Goal: Task Accomplishment & Management: Use online tool/utility

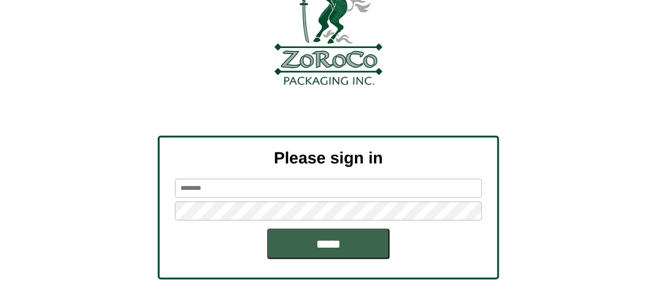
scroll to position [139, 0]
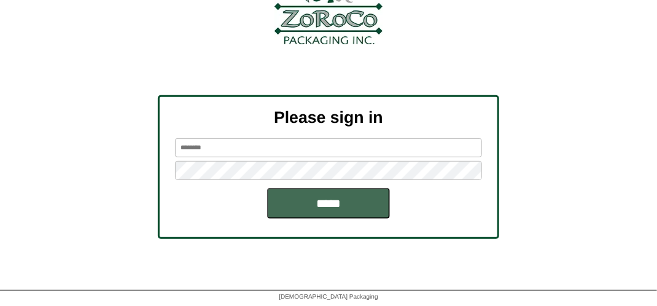
type input "*******"
click at [367, 196] on input "*****" at bounding box center [328, 203] width 123 height 31
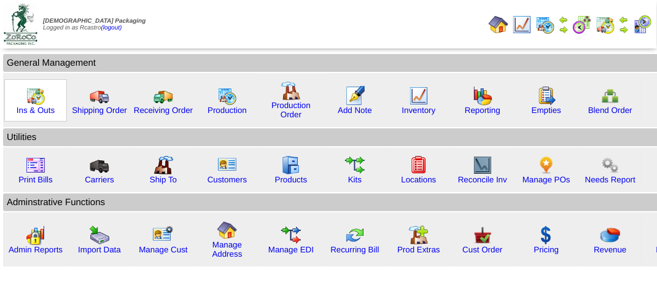
click at [31, 97] on img at bounding box center [36, 96] width 20 height 20
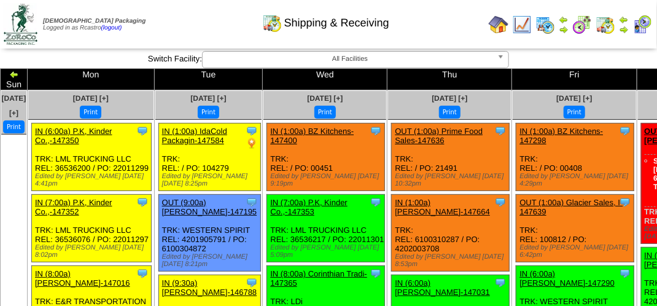
click at [625, 28] on img at bounding box center [623, 30] width 10 height 10
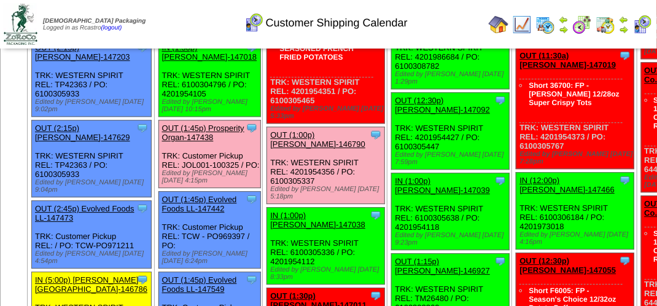
scroll to position [1166, 0]
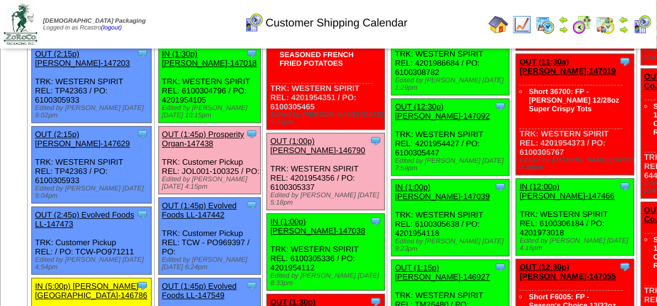
drag, startPoint x: 228, startPoint y: 229, endPoint x: 234, endPoint y: 225, distance: 7.5
click at [228, 148] on link "OUT (1:45p) Prosperity Organ-147438" at bounding box center [203, 138] width 82 height 18
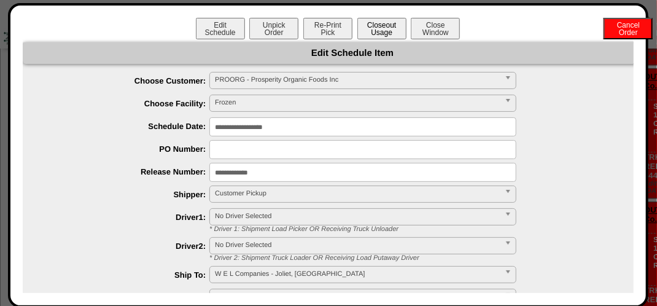
click at [374, 29] on button "Closeout Usage" at bounding box center [381, 28] width 49 height 21
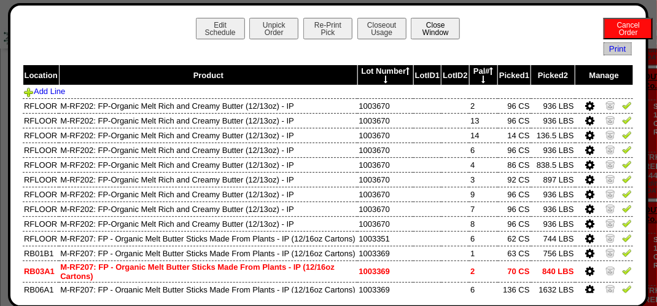
click at [452, 36] on button "Close Window" at bounding box center [434, 28] width 49 height 21
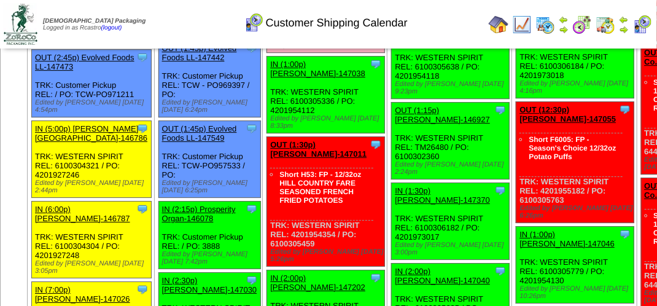
scroll to position [1227, 0]
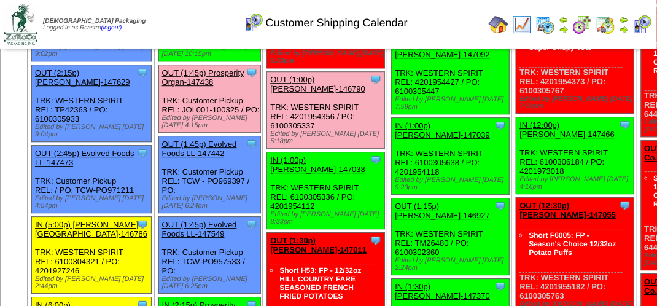
click at [233, 87] on link "OUT (1:45p) Prosperity Organ-147438" at bounding box center [203, 77] width 82 height 18
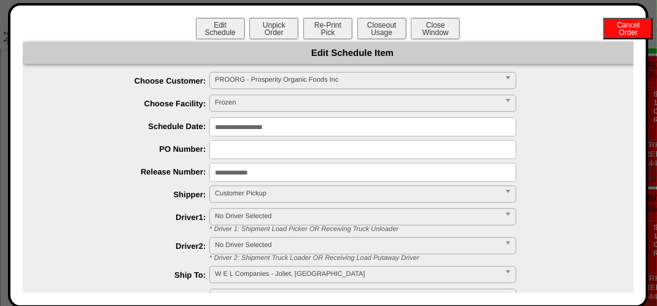
scroll to position [1043, 0]
click at [383, 27] on button "Closeout Usage" at bounding box center [381, 28] width 49 height 21
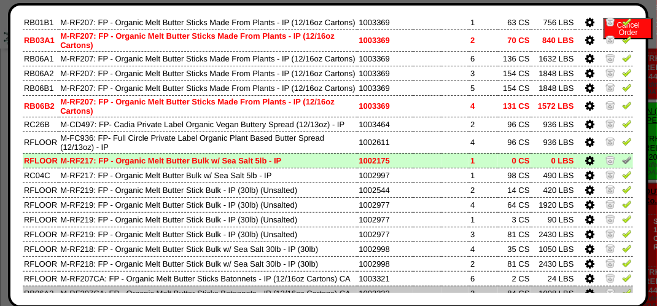
scroll to position [230, 0]
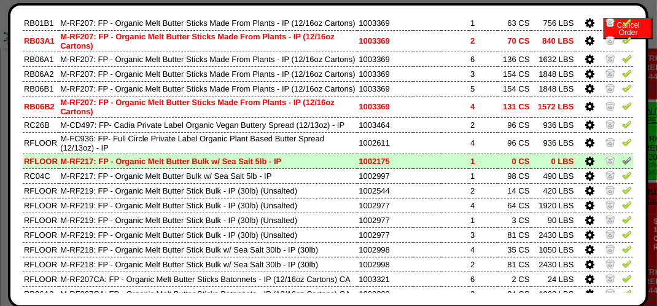
click at [622, 165] on img at bounding box center [627, 160] width 10 height 10
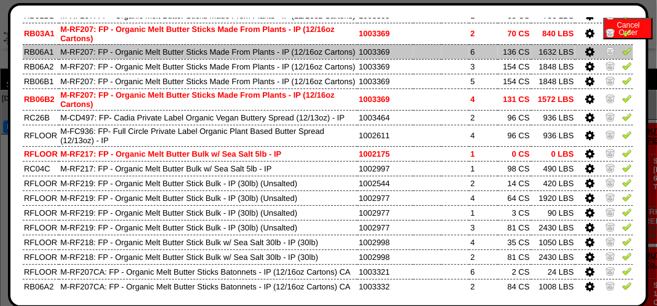
scroll to position [245, 0]
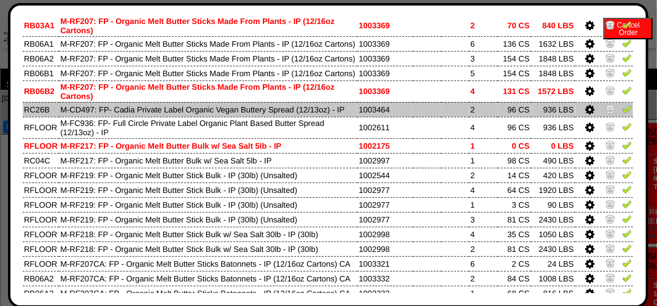
click at [622, 114] on img at bounding box center [627, 109] width 10 height 10
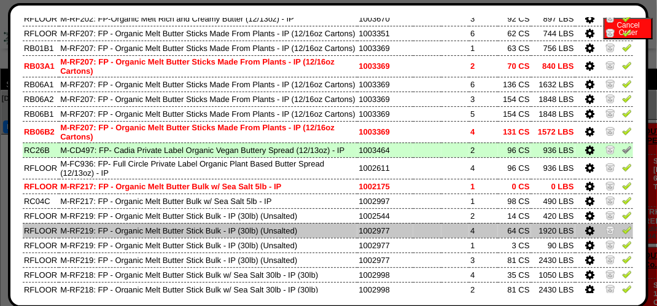
scroll to position [184, 0]
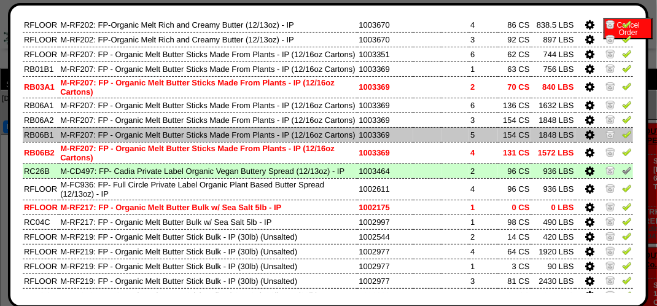
click at [622, 139] on img at bounding box center [627, 134] width 10 height 10
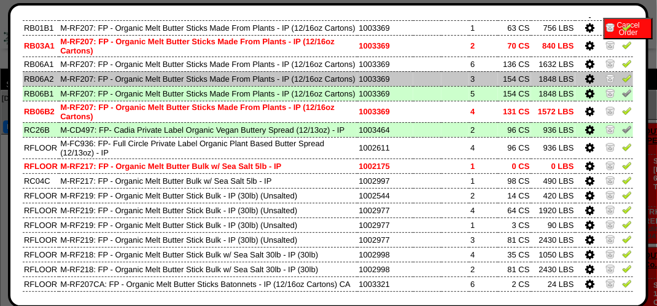
scroll to position [307, 0]
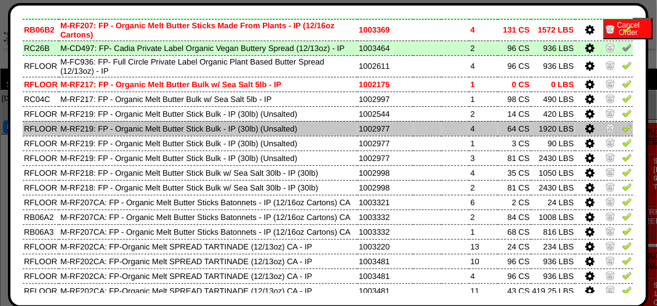
click at [622, 133] on img at bounding box center [627, 128] width 10 height 10
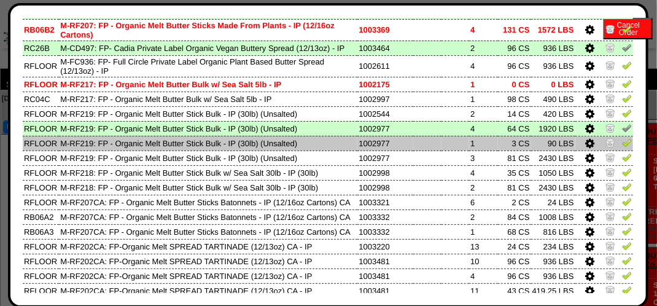
click at [622, 147] on img at bounding box center [627, 142] width 10 height 10
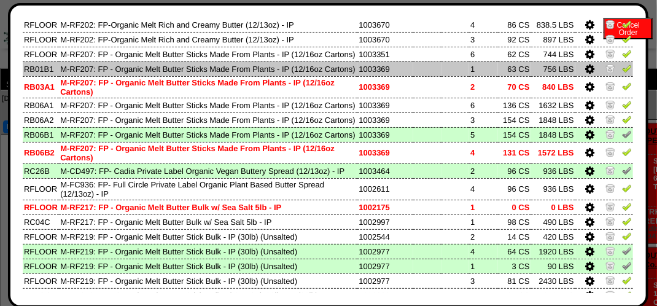
scroll to position [245, 0]
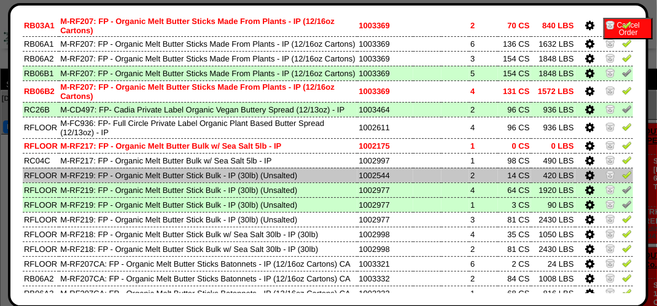
click at [622, 179] on img at bounding box center [627, 174] width 10 height 10
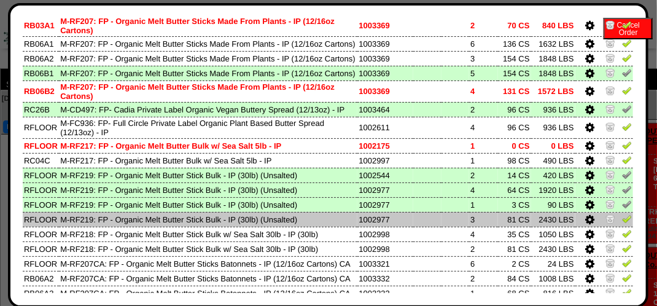
click at [622, 223] on img at bounding box center [627, 219] width 10 height 10
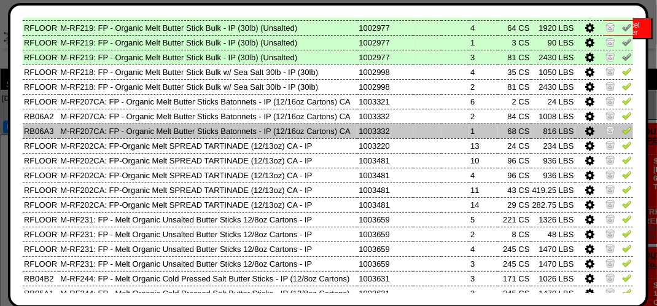
scroll to position [429, 0]
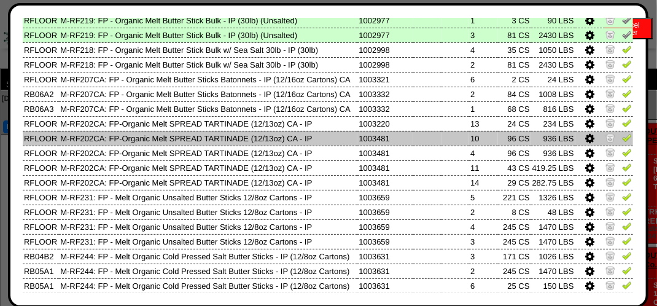
click at [622, 142] on img at bounding box center [627, 138] width 10 height 10
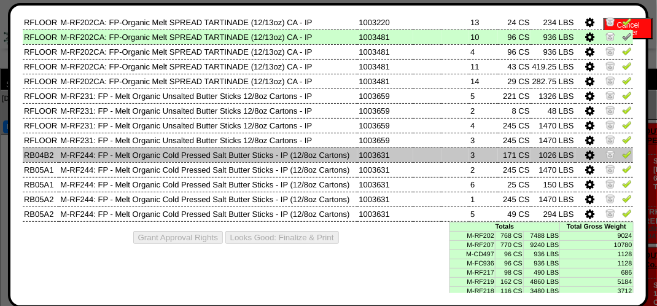
scroll to position [552, 0]
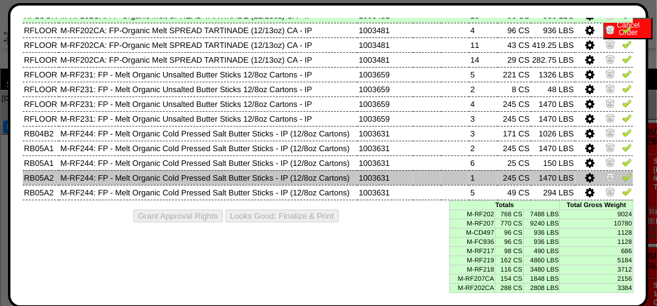
click at [622, 182] on img at bounding box center [627, 177] width 10 height 10
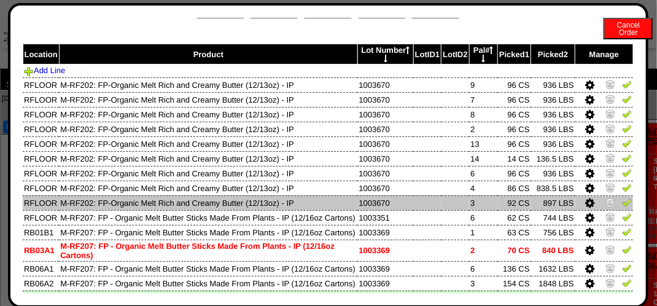
scroll to position [0, 0]
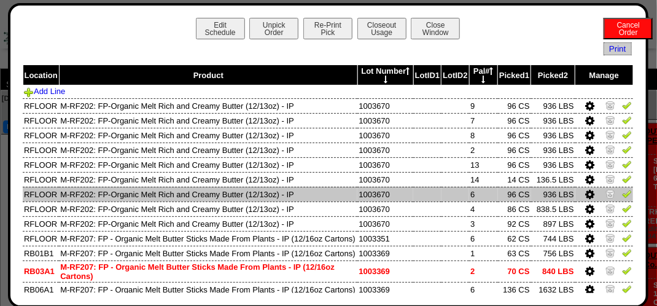
click at [622, 197] on img at bounding box center [627, 193] width 10 height 10
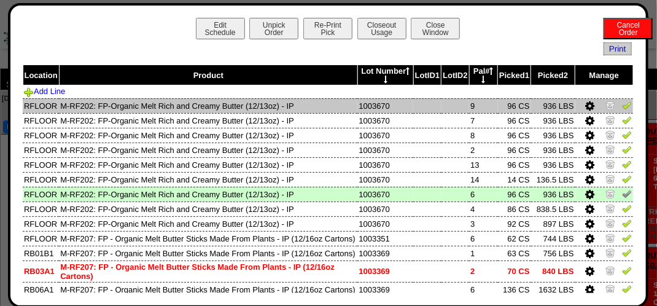
click at [622, 107] on img at bounding box center [627, 105] width 10 height 10
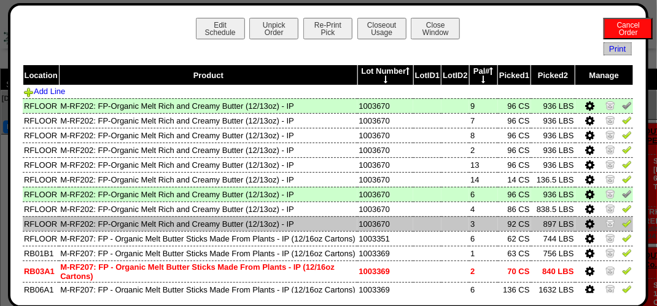
click at [622, 225] on img at bounding box center [627, 223] width 10 height 10
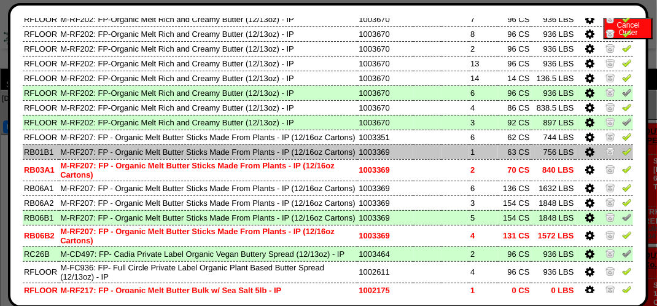
scroll to position [123, 0]
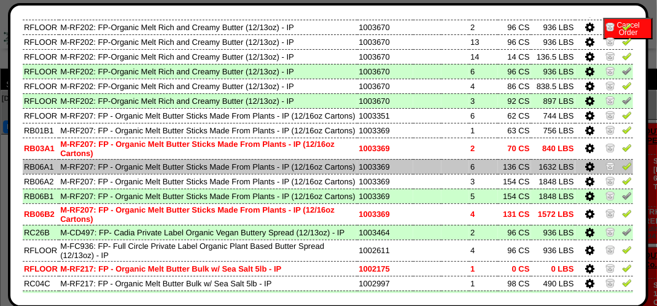
click at [622, 171] on img at bounding box center [627, 166] width 10 height 10
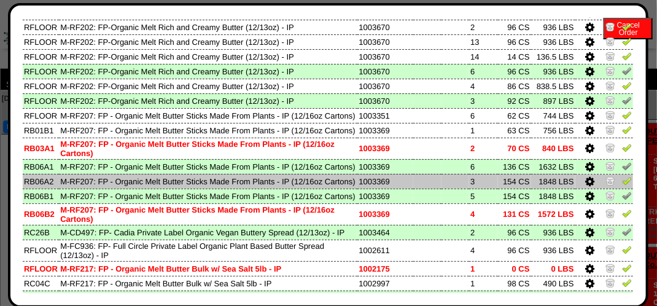
click at [622, 185] on img at bounding box center [627, 180] width 10 height 10
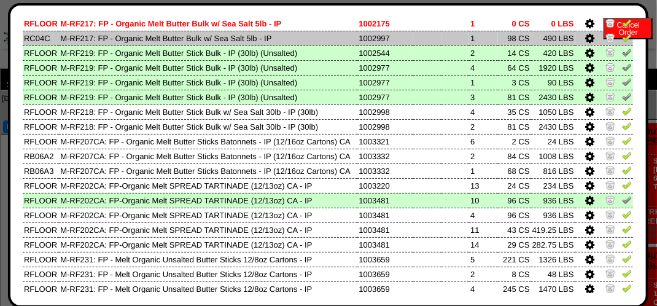
scroll to position [368, 0]
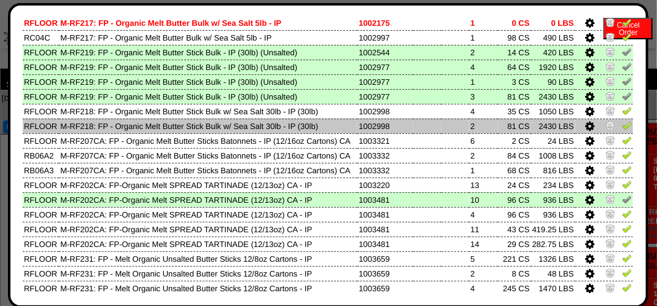
click at [622, 130] on img at bounding box center [627, 125] width 10 height 10
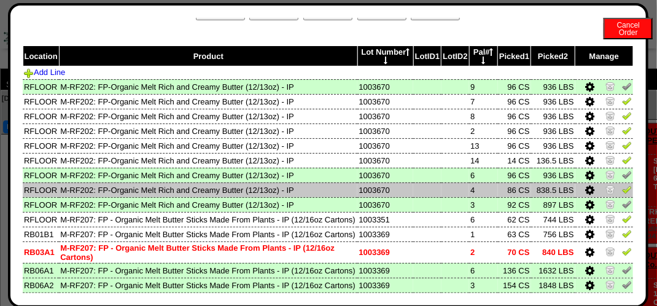
scroll to position [0, 0]
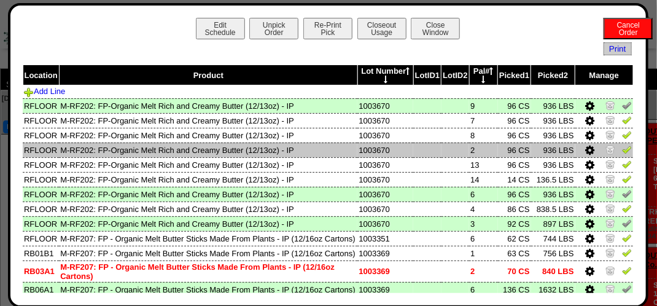
click at [622, 152] on img at bounding box center [627, 149] width 10 height 10
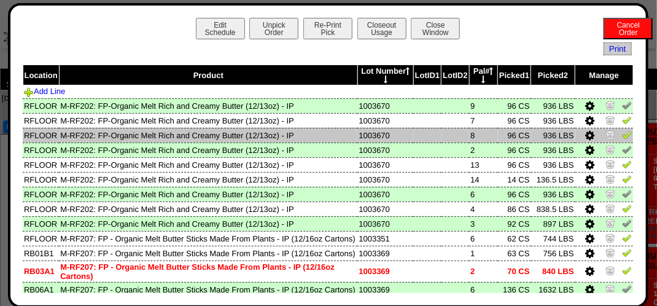
click at [622, 137] on img at bounding box center [627, 134] width 10 height 10
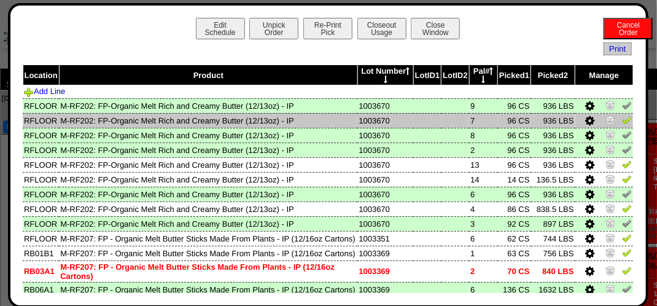
click at [622, 123] on img at bounding box center [627, 120] width 10 height 10
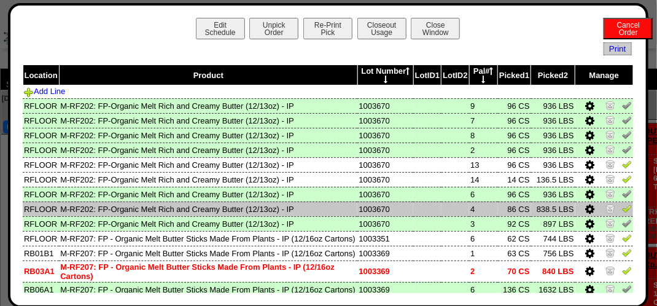
click at [622, 210] on img at bounding box center [627, 208] width 10 height 10
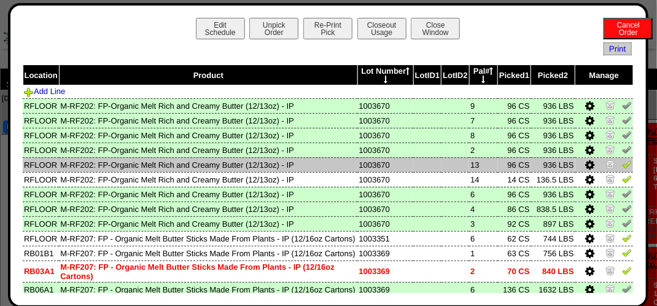
click at [622, 166] on img at bounding box center [627, 164] width 10 height 10
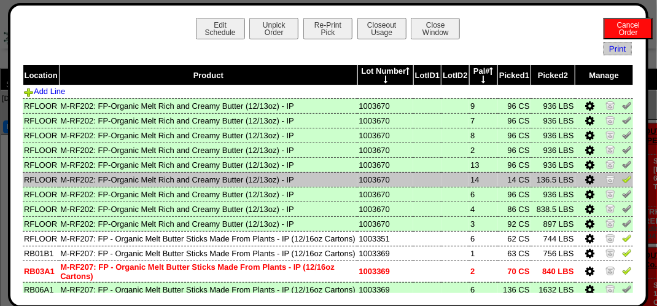
click at [622, 180] on img at bounding box center [627, 179] width 10 height 10
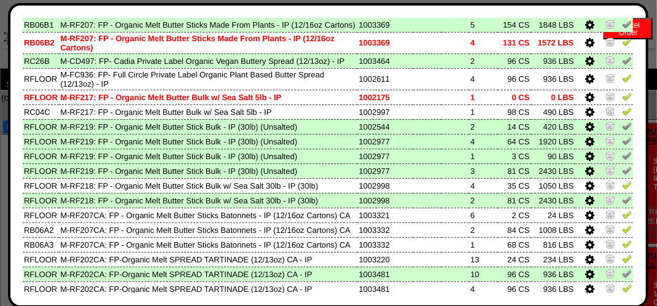
scroll to position [307, 0]
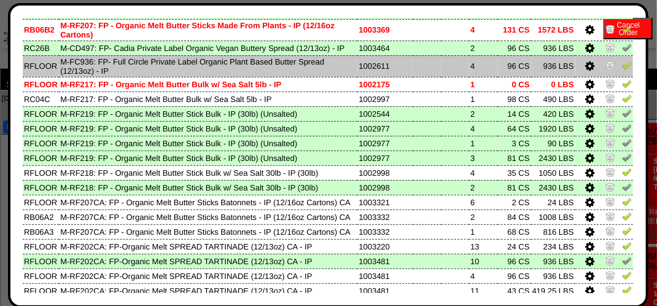
click at [622, 70] on img at bounding box center [627, 65] width 10 height 10
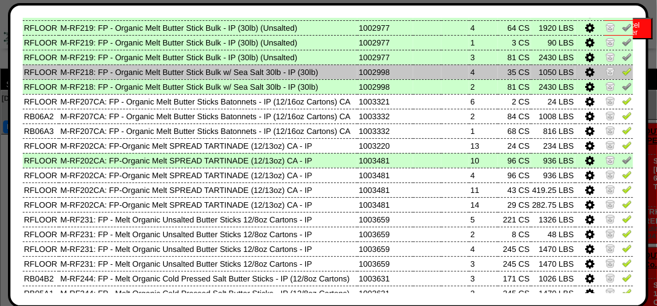
scroll to position [429, 0]
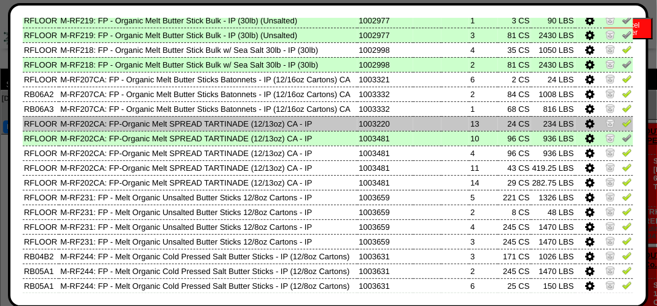
click at [622, 128] on img at bounding box center [627, 123] width 10 height 10
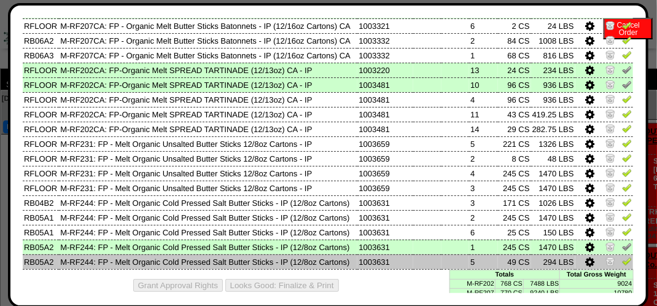
scroll to position [414, 0]
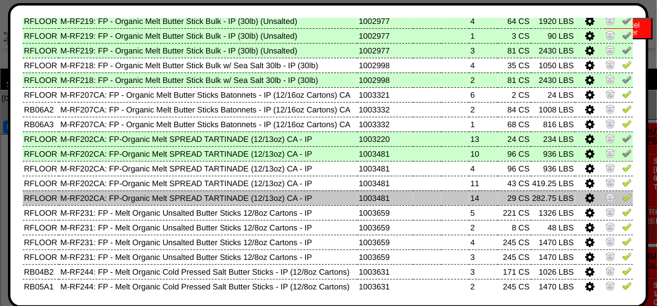
click at [622, 202] on img at bounding box center [627, 197] width 10 height 10
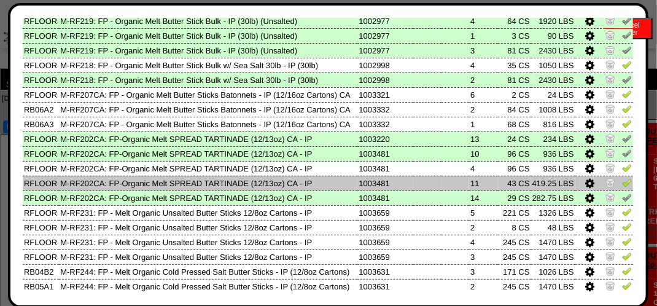
click at [622, 187] on img at bounding box center [627, 182] width 10 height 10
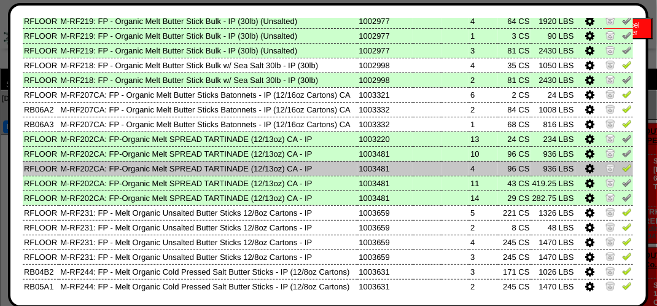
scroll to position [476, 0]
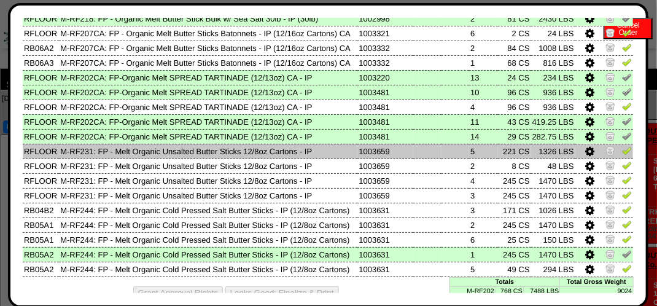
click at [622, 155] on img at bounding box center [627, 150] width 10 height 10
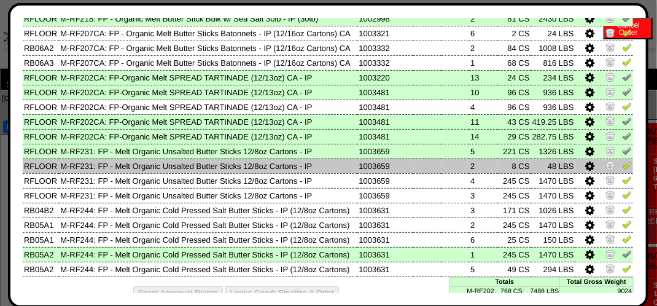
click at [622, 170] on img at bounding box center [627, 165] width 10 height 10
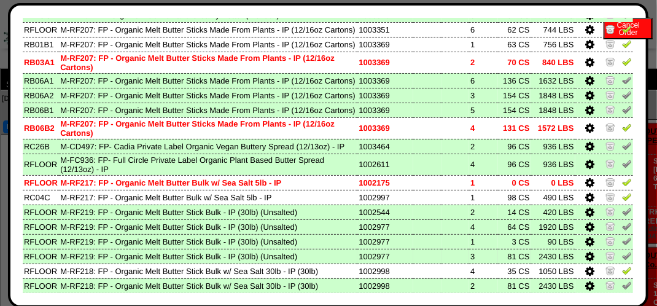
scroll to position [169, 0]
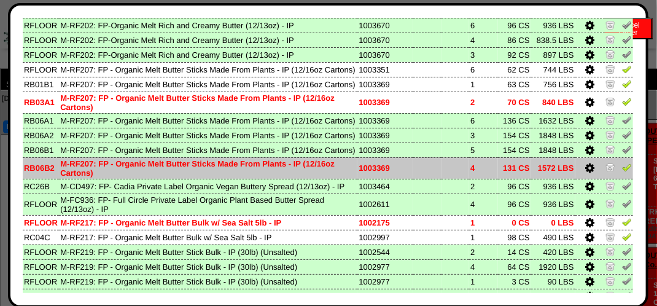
click at [622, 172] on img at bounding box center [627, 167] width 10 height 10
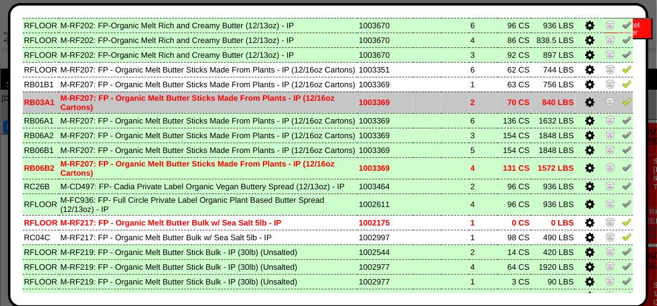
click at [622, 106] on img at bounding box center [627, 101] width 10 height 10
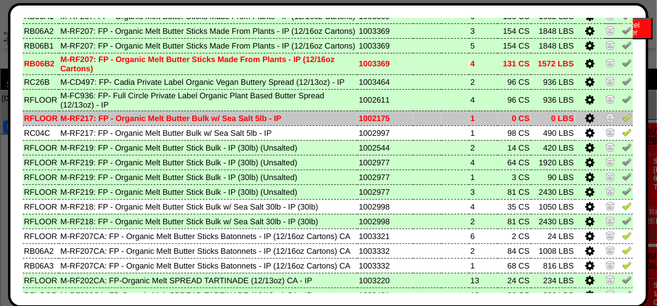
scroll to position [353, 0]
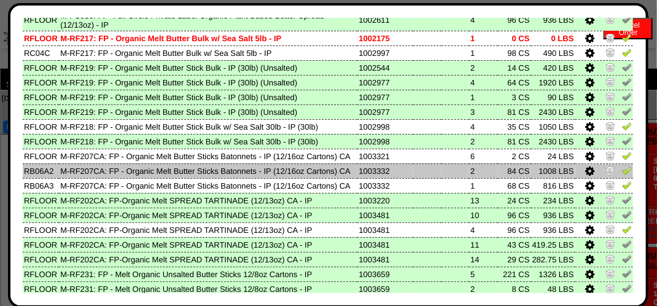
click at [622, 175] on img at bounding box center [627, 170] width 10 height 10
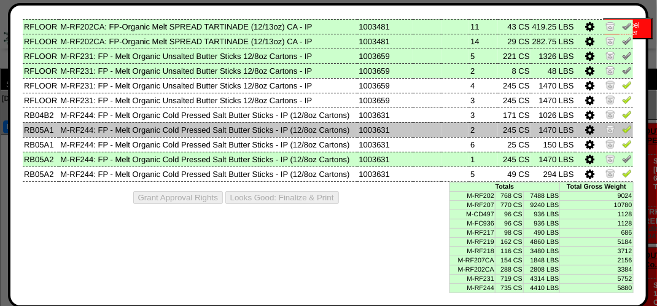
scroll to position [660, 0]
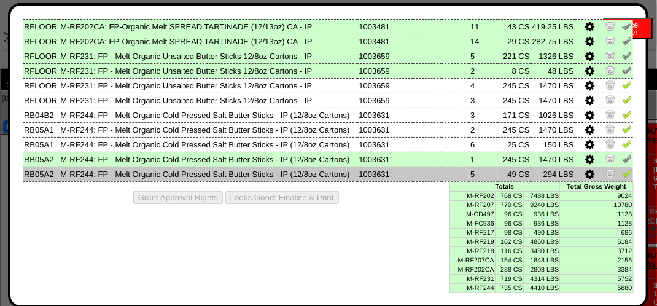
click at [622, 176] on link at bounding box center [627, 175] width 10 height 9
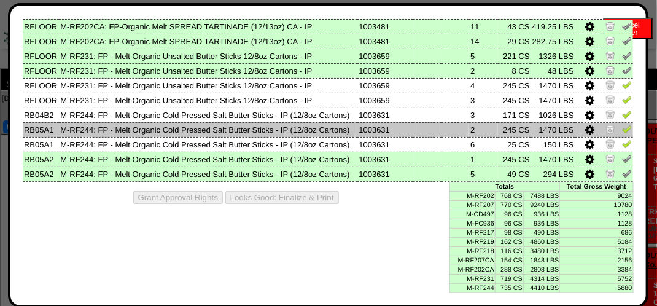
click at [622, 124] on img at bounding box center [627, 129] width 10 height 10
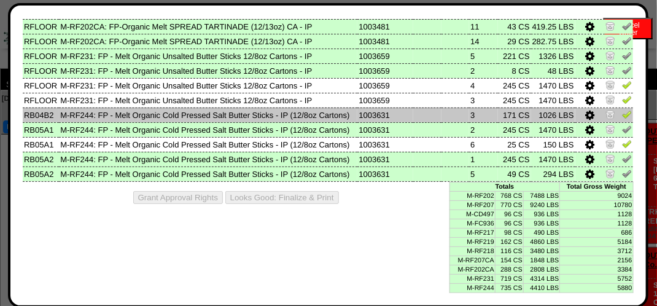
click at [614, 107] on td at bounding box center [604, 114] width 58 height 15
click at [622, 109] on img at bounding box center [627, 114] width 10 height 10
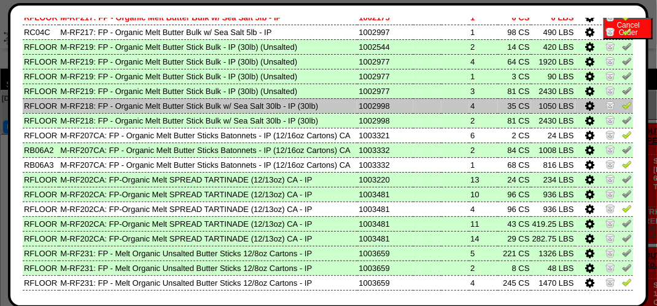
scroll to position [353, 0]
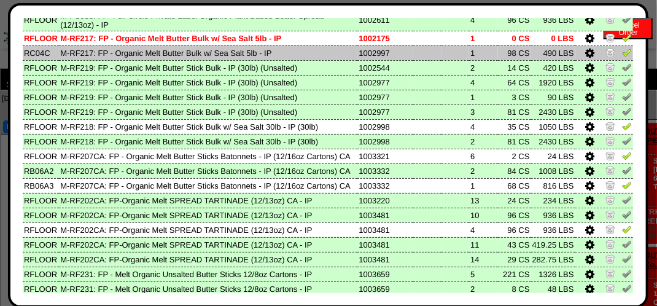
click at [622, 57] on img at bounding box center [627, 52] width 10 height 10
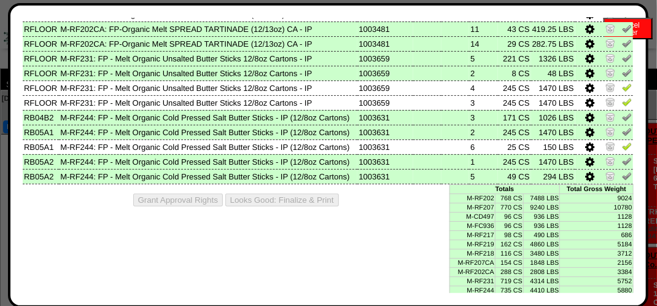
scroll to position [598, 0]
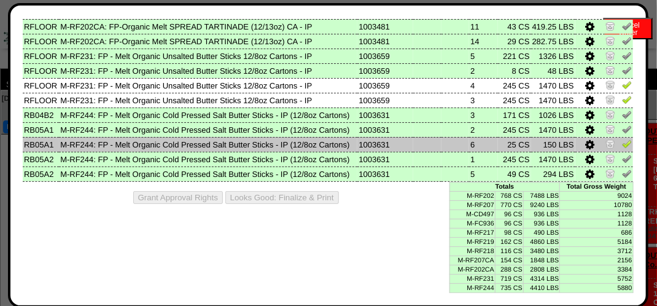
click at [622, 148] on img at bounding box center [627, 144] width 10 height 10
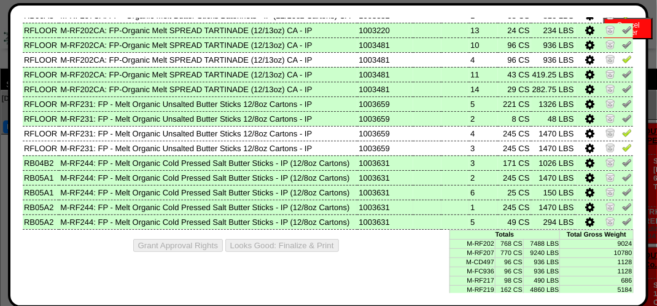
scroll to position [414, 0]
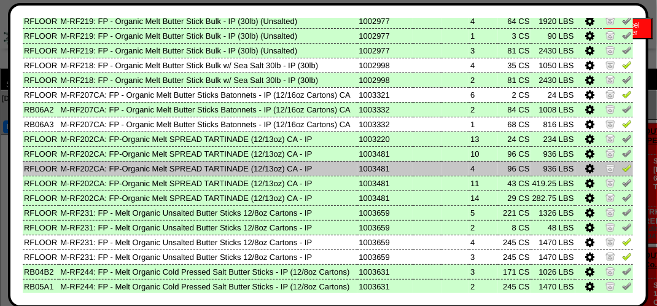
click at [622, 172] on img at bounding box center [627, 168] width 10 height 10
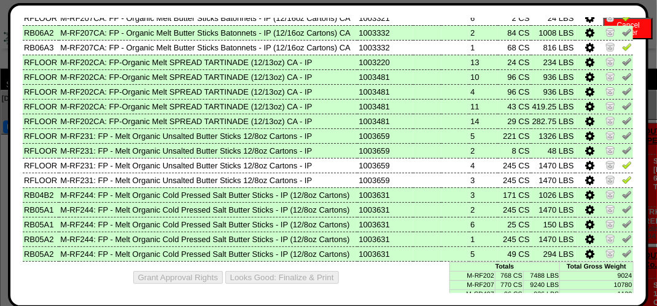
scroll to position [552, 0]
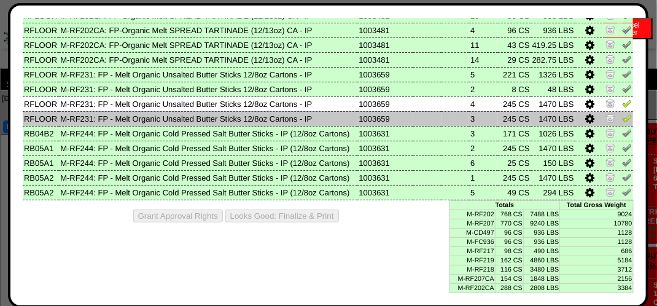
click at [622, 123] on img at bounding box center [627, 118] width 10 height 10
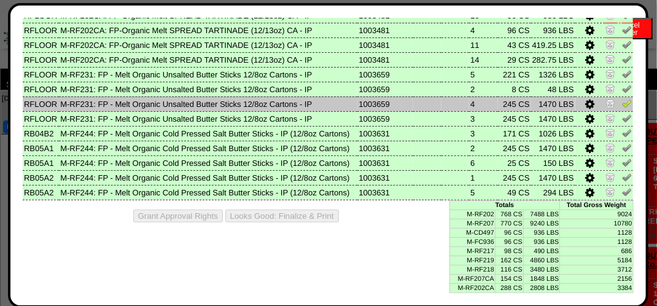
click at [622, 108] on img at bounding box center [627, 103] width 10 height 10
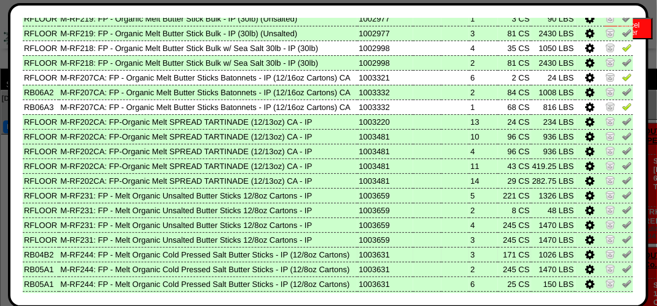
scroll to position [429, 0]
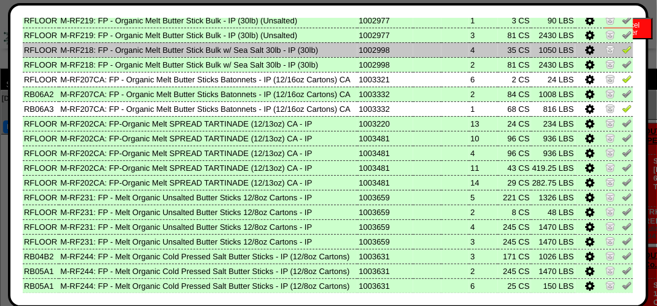
click at [622, 54] on img at bounding box center [627, 49] width 10 height 10
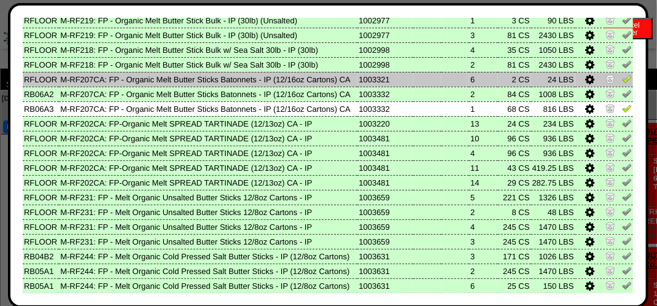
click at [622, 83] on img at bounding box center [627, 79] width 10 height 10
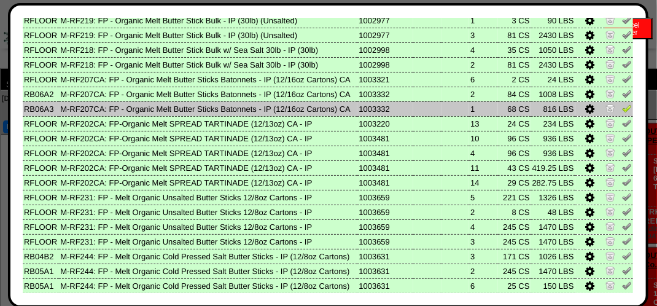
click at [622, 113] on img at bounding box center [627, 108] width 10 height 10
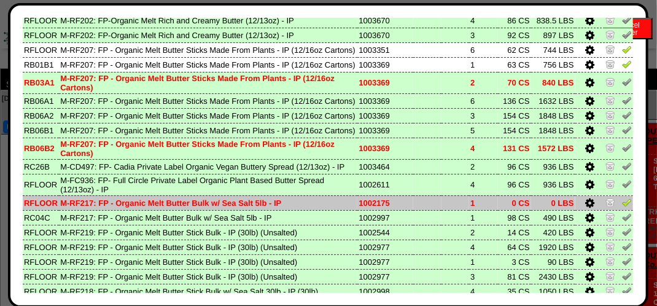
scroll to position [184, 0]
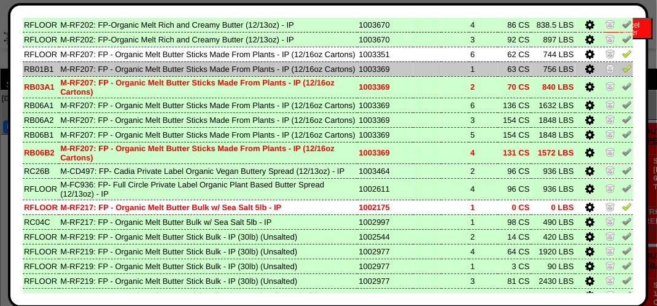
click at [622, 73] on img at bounding box center [627, 68] width 10 height 10
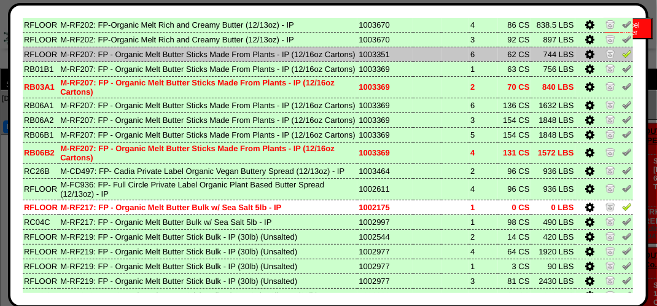
click at [622, 55] on img at bounding box center [627, 53] width 10 height 10
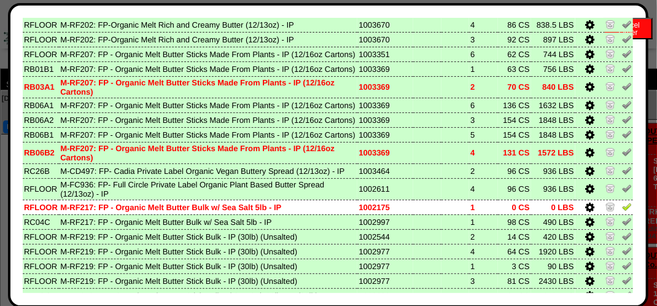
scroll to position [245, 0]
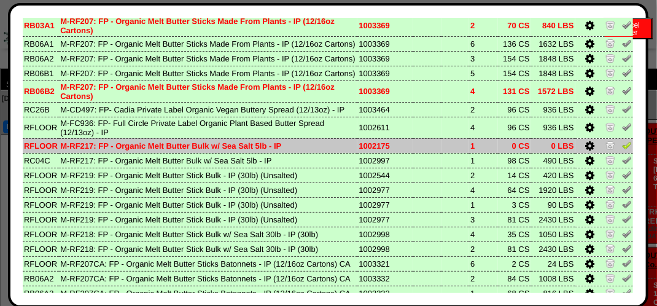
click at [622, 150] on img at bounding box center [627, 145] width 10 height 10
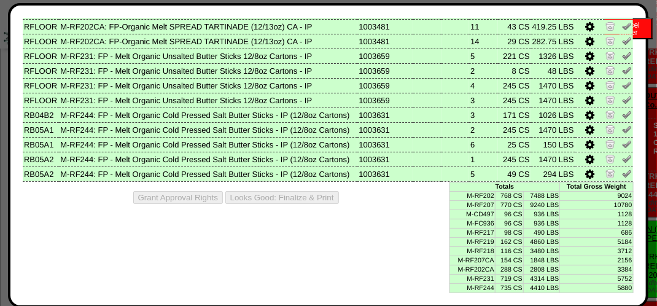
scroll to position [184, 0]
click at [276, 232] on div "Edit Schedule Unpick Order Re-Print Pick Closeout Usage Cancel Order Close Wind…" at bounding box center [328, 155] width 610 height 275
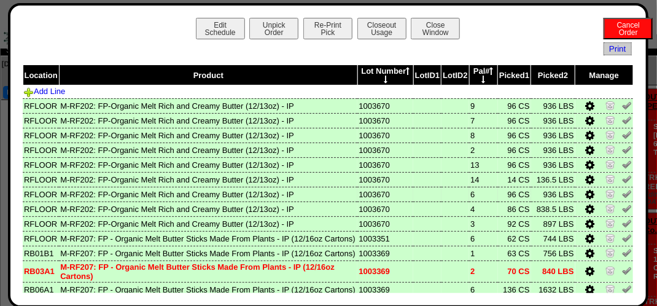
scroll to position [0, 0]
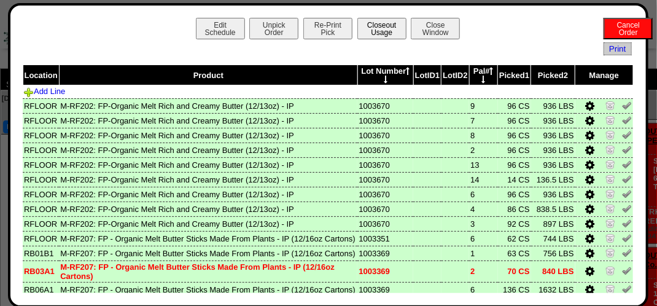
click at [380, 28] on button "Closeout Usage" at bounding box center [381, 28] width 49 height 21
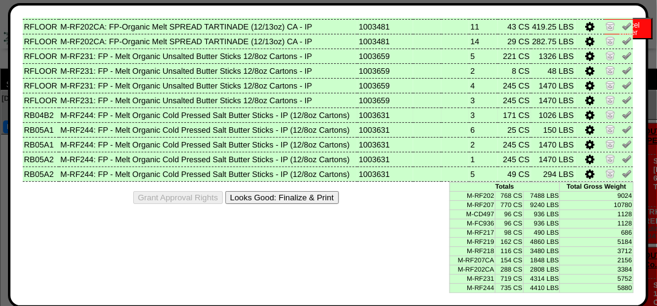
scroll to position [614, 0]
click at [292, 204] on button "Looks Good: Finalize & Print" at bounding box center [282, 197] width 114 height 13
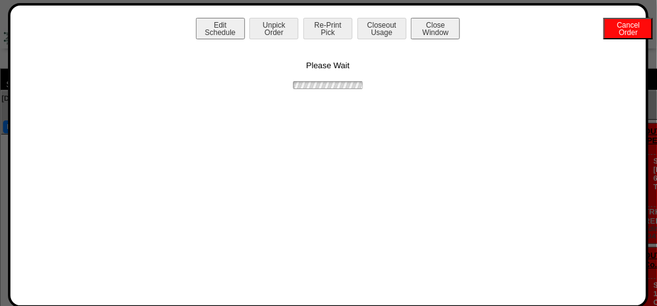
scroll to position [0, 0]
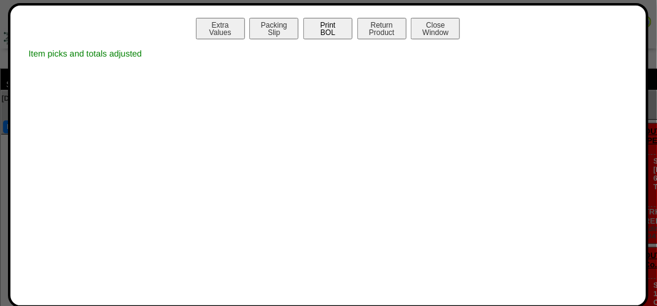
click at [333, 31] on button "Print BOL" at bounding box center [327, 28] width 49 height 21
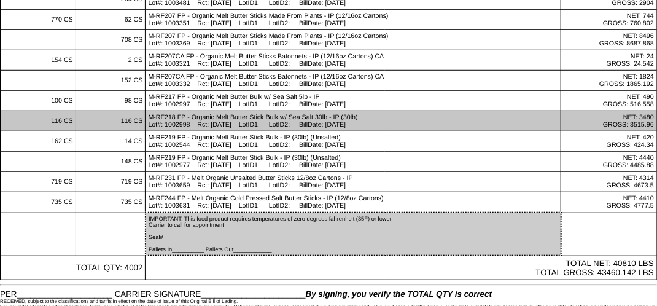
scroll to position [332, 0]
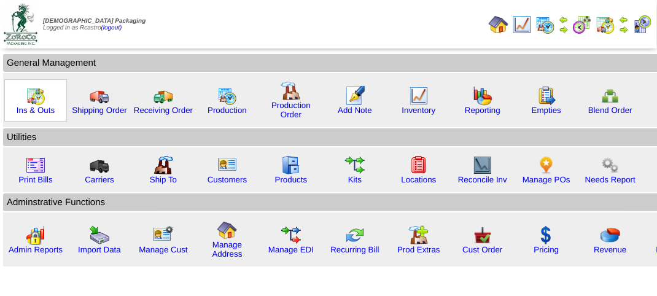
click at [42, 99] on img at bounding box center [36, 96] width 20 height 20
click at [42, 98] on img at bounding box center [36, 96] width 20 height 20
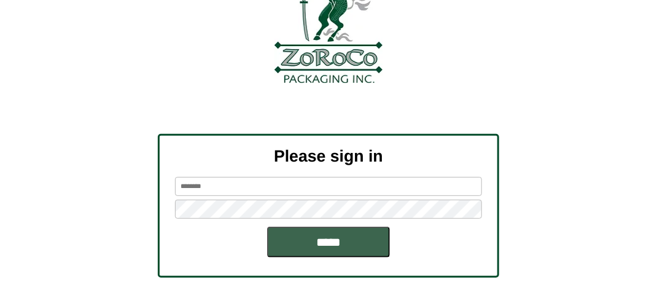
scroll to position [139, 0]
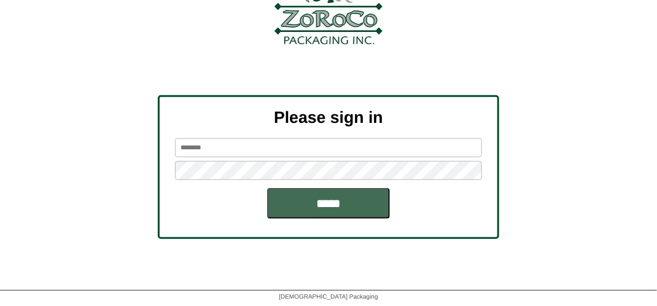
type input "*******"
click at [322, 200] on input "*****" at bounding box center [328, 203] width 123 height 31
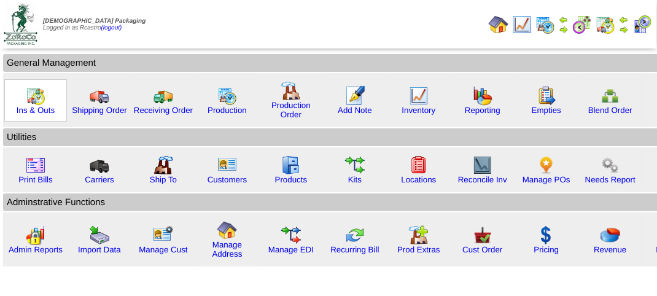
click at [53, 104] on div "Ins & Outs" at bounding box center [35, 100] width 63 height 42
click at [33, 97] on img at bounding box center [36, 96] width 20 height 20
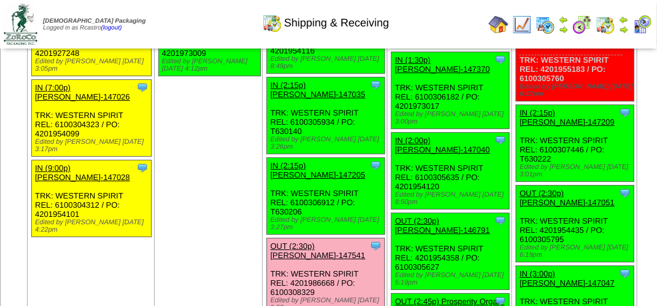
scroll to position [1473, 0]
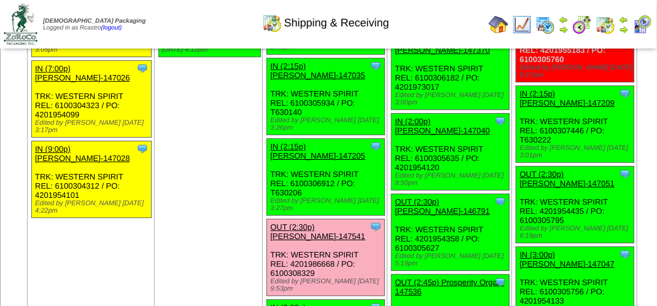
click at [625, 31] on img at bounding box center [623, 30] width 10 height 10
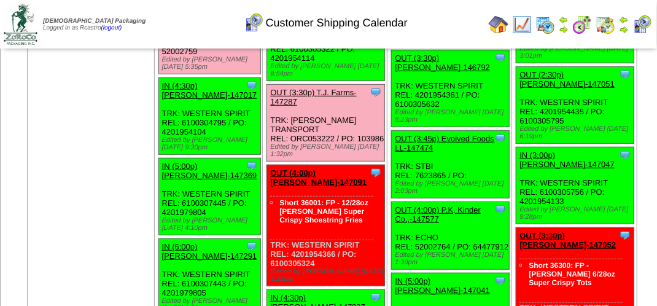
scroll to position [1902, 0]
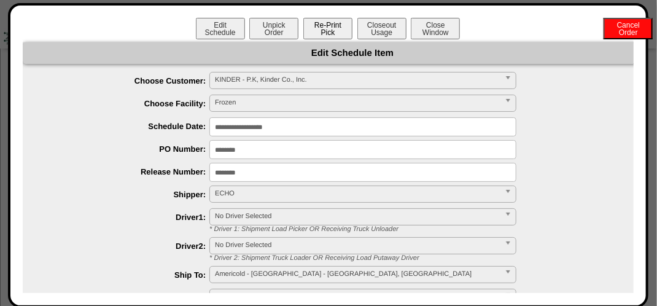
click at [326, 28] on button "Re-Print Pick" at bounding box center [327, 28] width 49 height 21
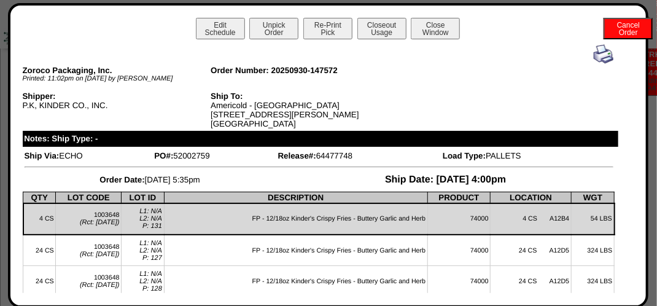
scroll to position [1473, 0]
click at [444, 31] on button "Close Window" at bounding box center [434, 28] width 49 height 21
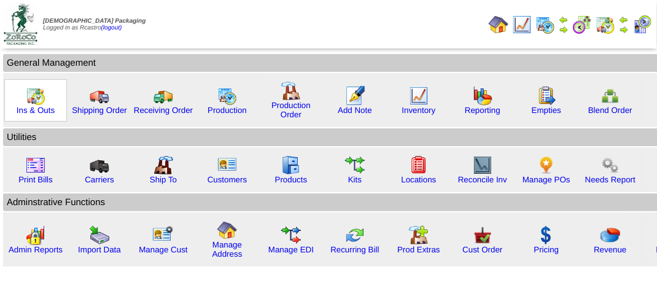
click at [40, 97] on img at bounding box center [36, 96] width 20 height 20
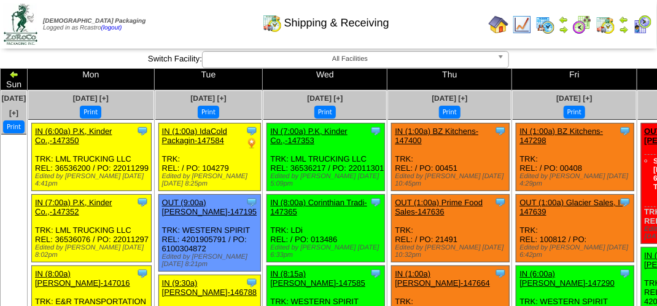
click at [644, 28] on img at bounding box center [642, 25] width 20 height 20
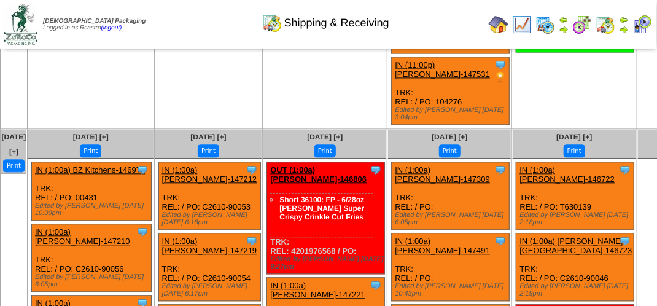
scroll to position [2577, 0]
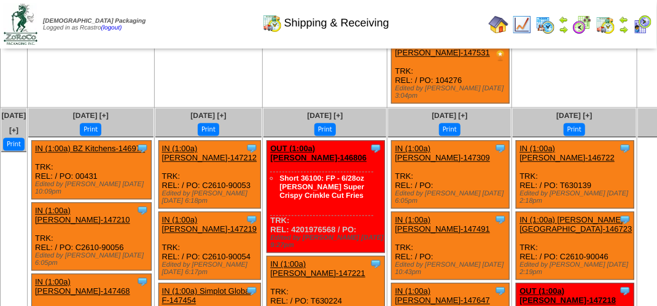
click at [643, 23] on img at bounding box center [642, 25] width 20 height 20
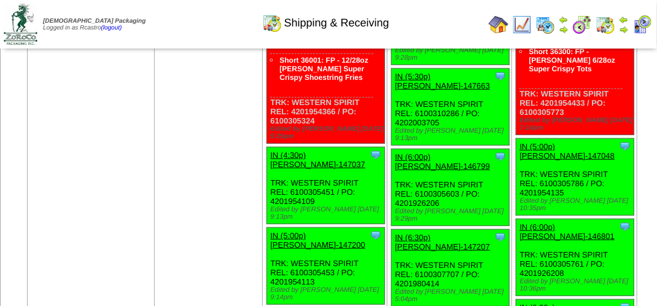
scroll to position [1902, 0]
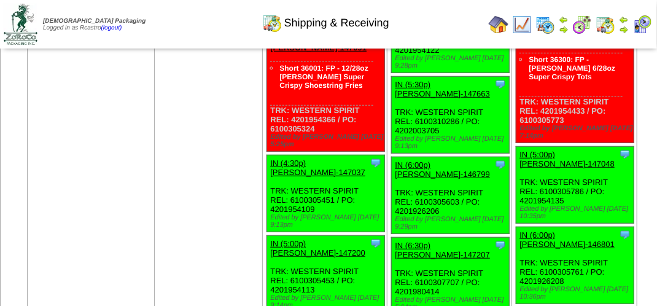
click at [643, 25] on img at bounding box center [642, 25] width 20 height 20
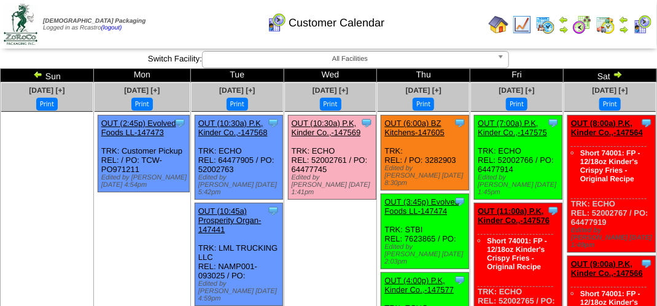
click at [430, 18] on div "Customer Calendar" at bounding box center [325, 19] width 375 height 34
click at [430, 19] on div "Customer Calendar" at bounding box center [325, 19] width 375 height 34
